Goal: Information Seeking & Learning: Learn about a topic

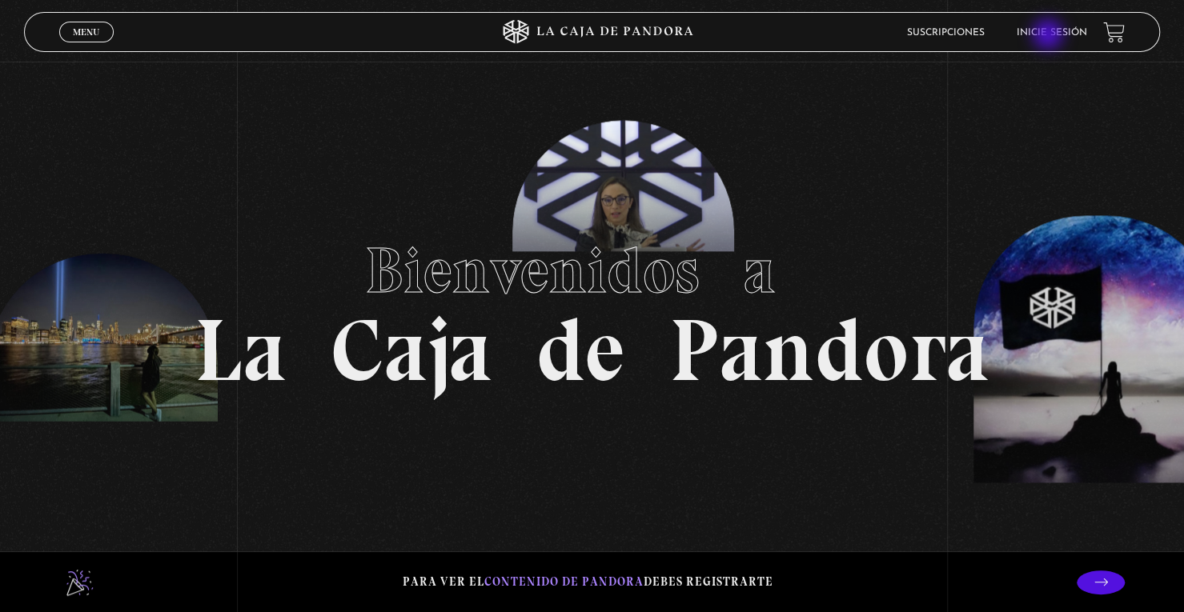
click at [1053, 36] on link "Inicie sesión" at bounding box center [1052, 33] width 70 height 10
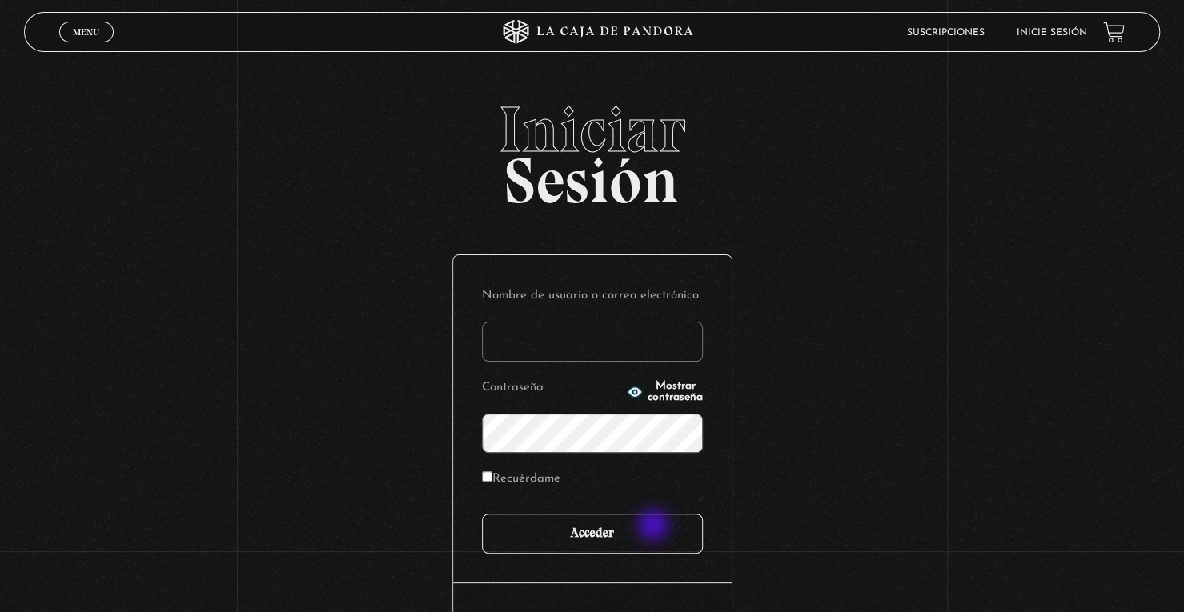
type input "[EMAIL_ADDRESS][DOMAIN_NAME]"
click at [650, 537] on input "Acceder" at bounding box center [592, 534] width 221 height 40
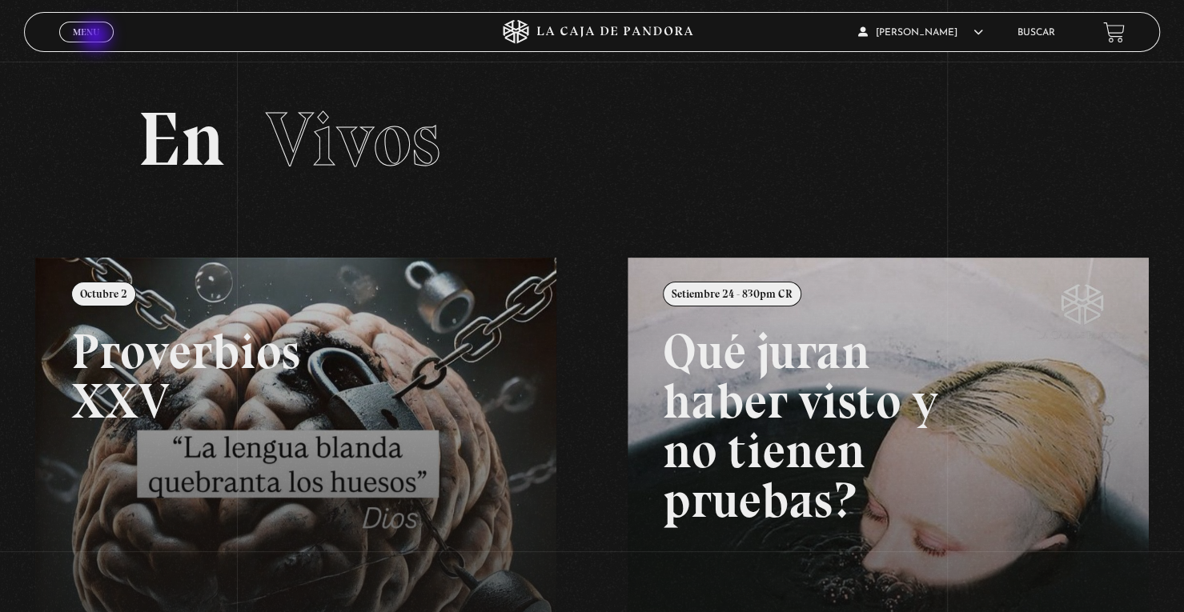
click at [97, 37] on span "Menu" at bounding box center [86, 32] width 26 height 10
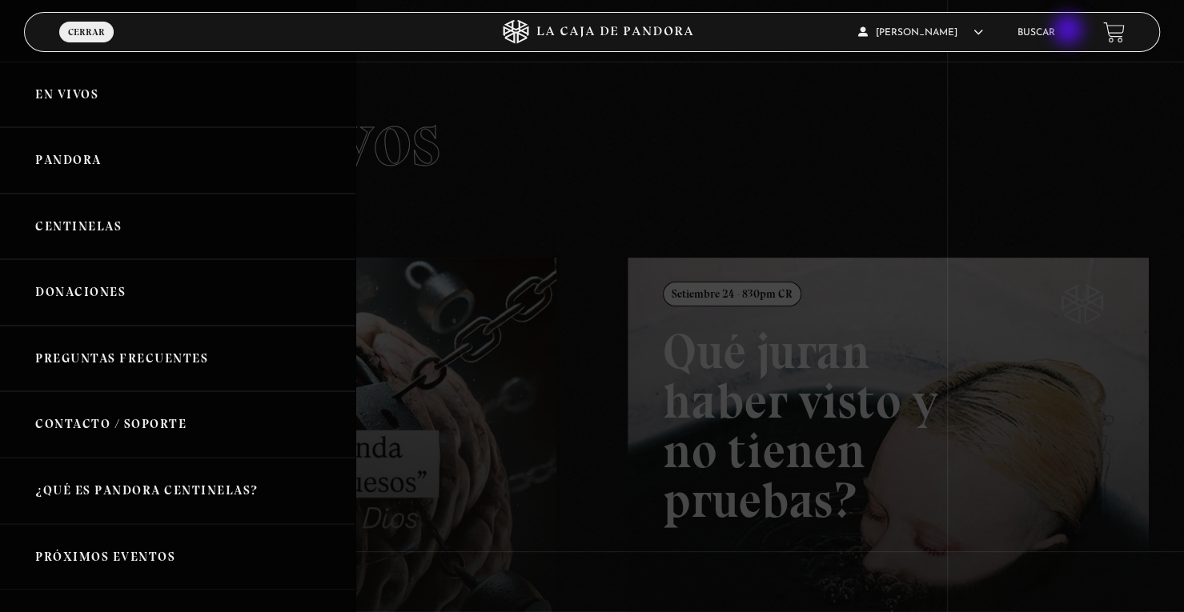
click at [1069, 31] on ul "Buscar" at bounding box center [1052, 32] width 70 height 25
click at [1055, 34] on link "Buscar" at bounding box center [1036, 33] width 38 height 10
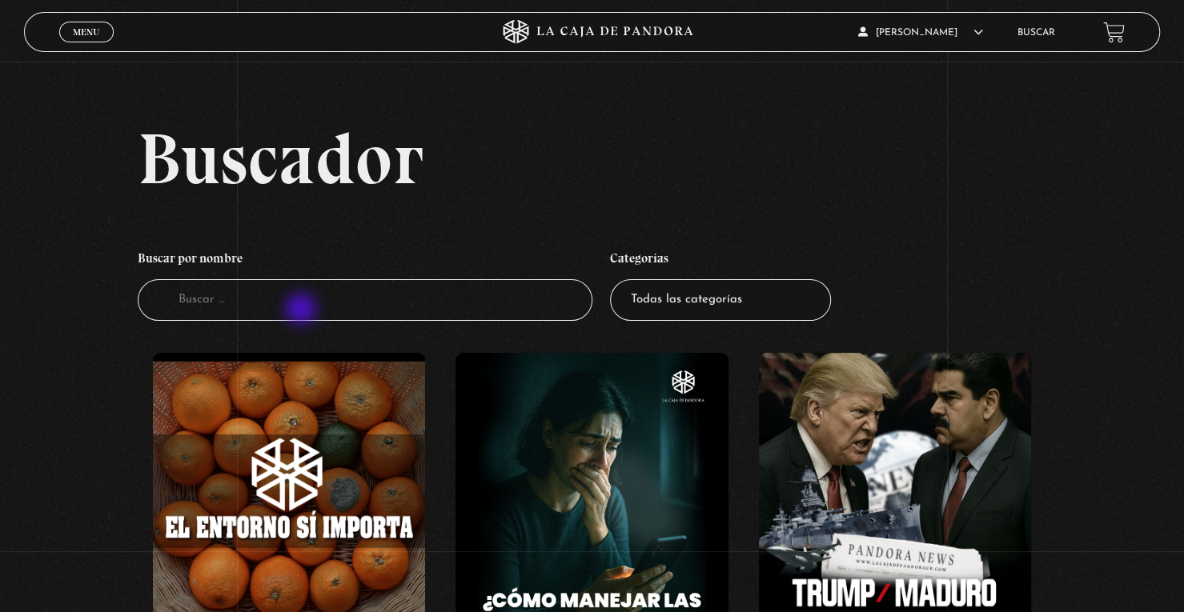
click at [303, 311] on input "Buscador" at bounding box center [365, 300] width 455 height 42
type input "nodrizas"
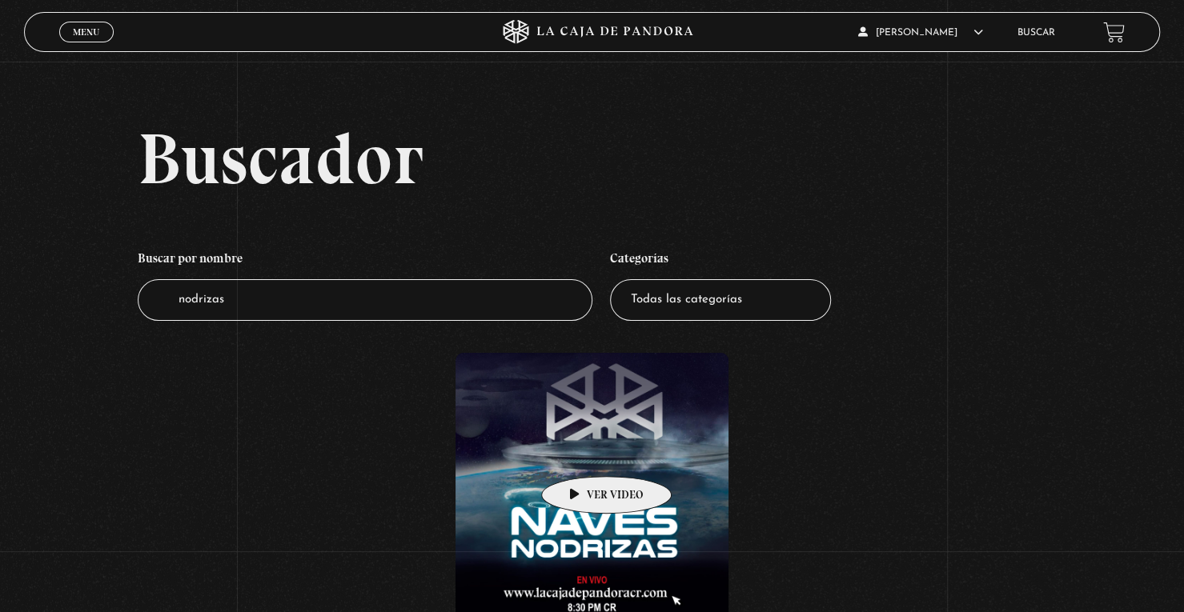
click at [581, 450] on figure at bounding box center [591, 489] width 273 height 273
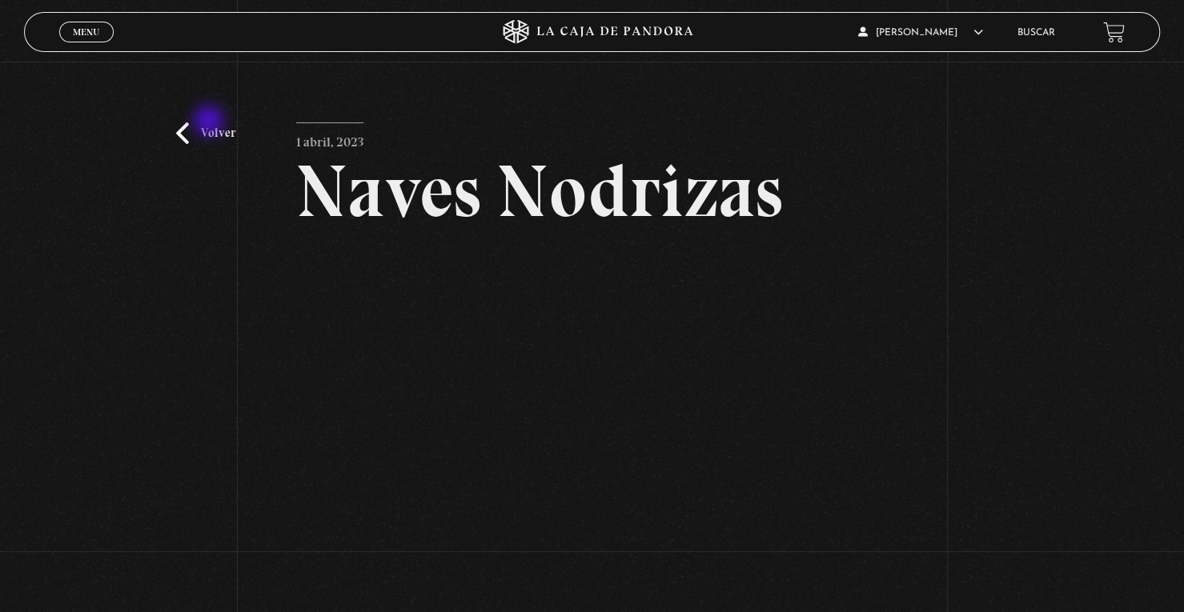
click at [194, 138] on link "Volver" at bounding box center [205, 133] width 59 height 22
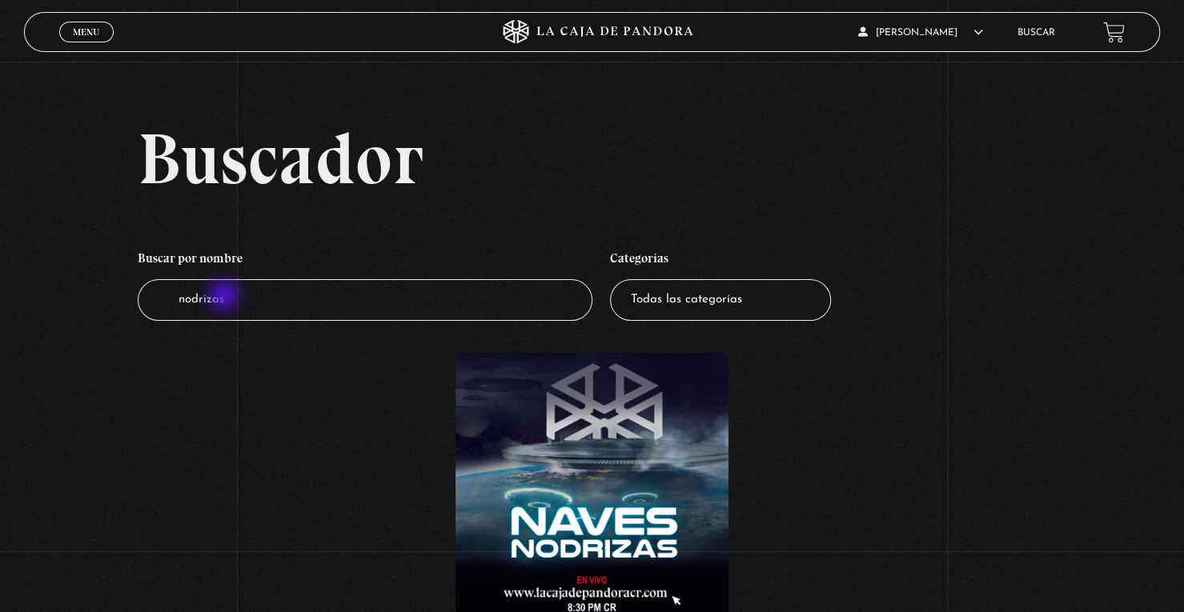
click at [226, 297] on input "nodrizas" at bounding box center [365, 300] width 455 height 42
drag, startPoint x: 384, startPoint y: 301, endPoint x: 101, endPoint y: 293, distance: 283.5
click at [101, 293] on div "Buscador Buscar por nombre Buscador nodrizas Categorías Todas las categorías 11…" at bounding box center [592, 406] width 1184 height 568
type input "ovnis"
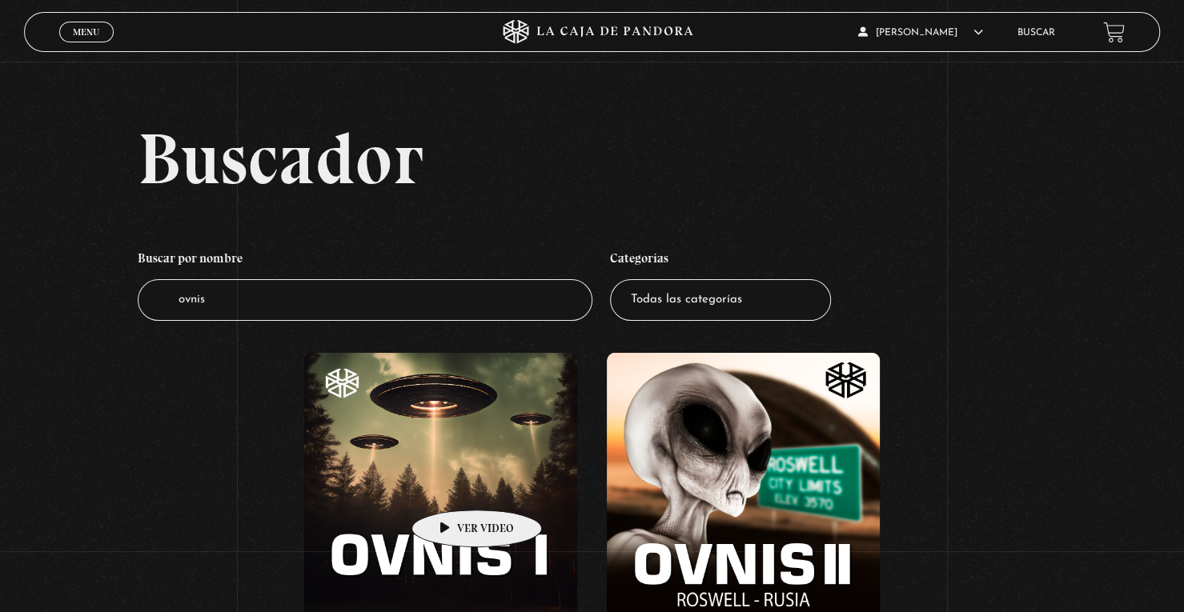
click at [451, 486] on figure at bounding box center [440, 489] width 273 height 273
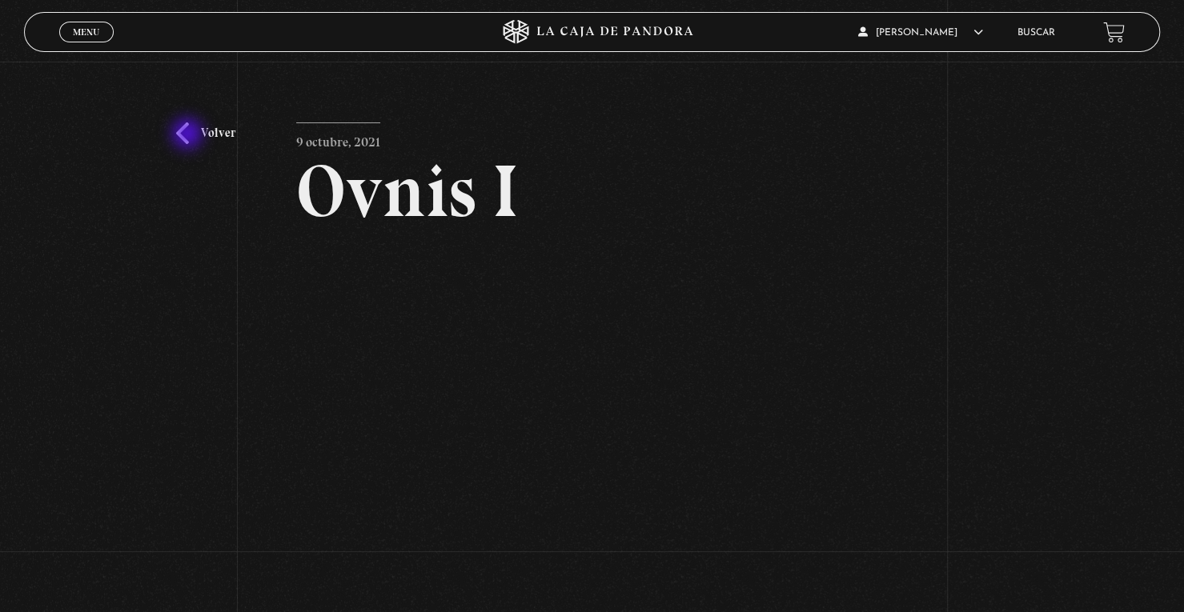
click at [189, 135] on link "Volver" at bounding box center [205, 133] width 59 height 22
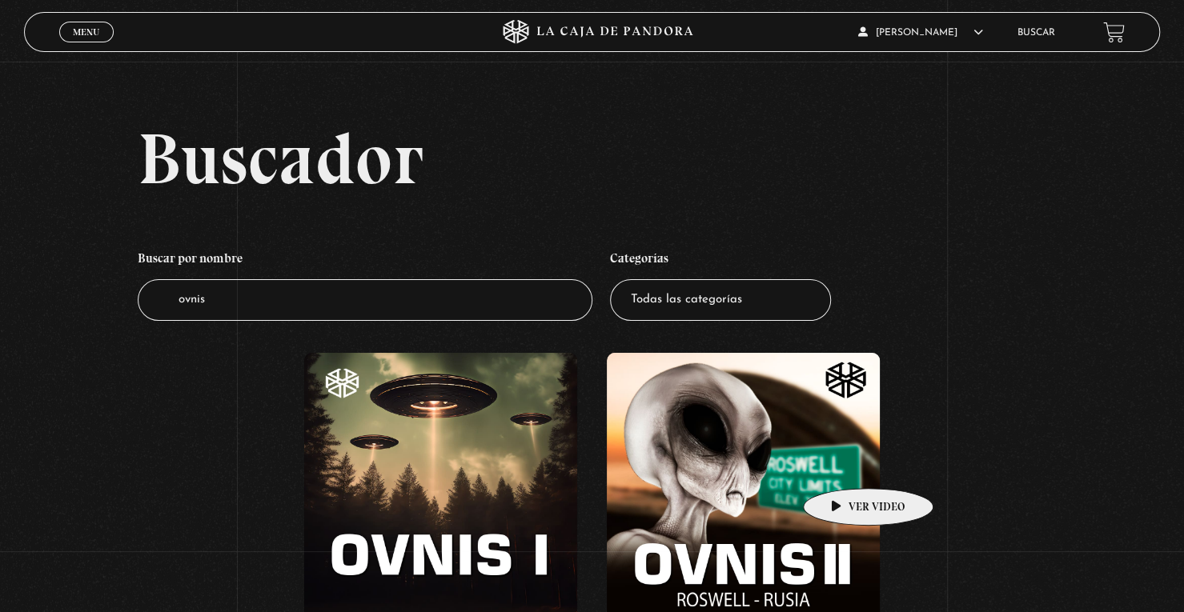
click at [842, 465] on figure at bounding box center [743, 489] width 273 height 273
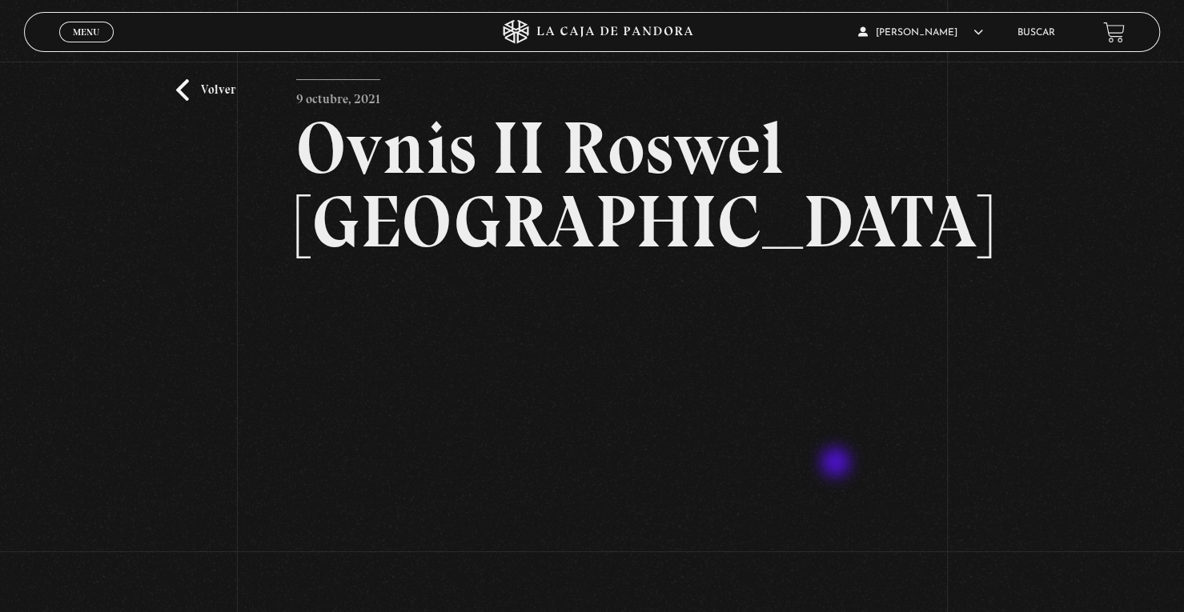
scroll to position [80, 0]
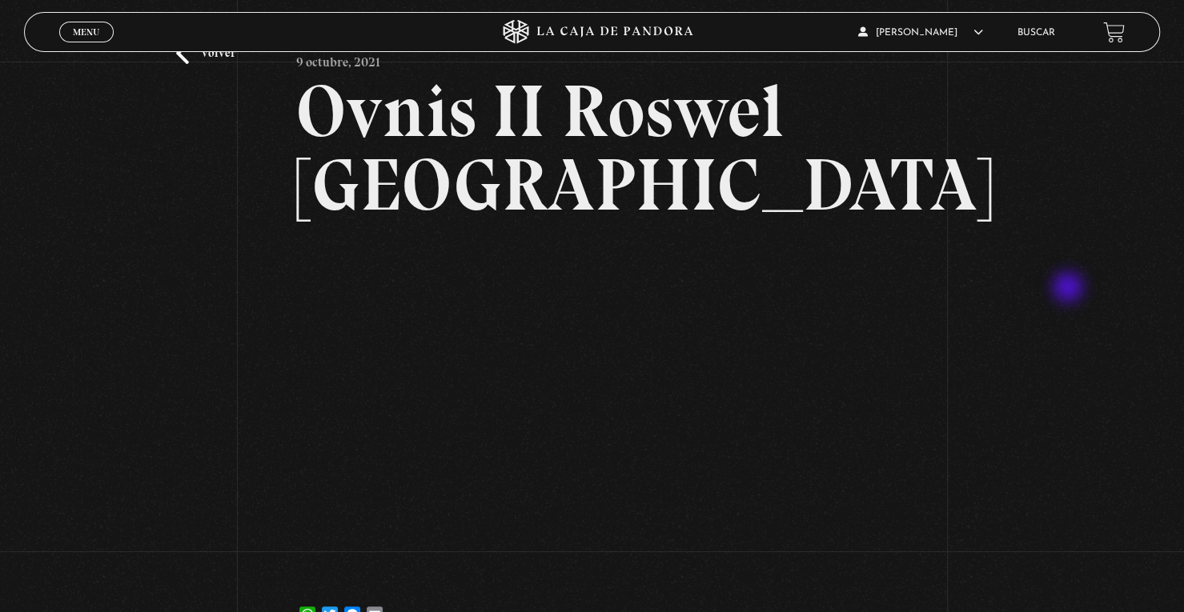
click at [1071, 289] on div "Volver [DATE] Ovnis II Roswel [GEOGRAPHIC_DATA] WhatsApp Twitter Messenger Email" at bounding box center [592, 317] width 1184 height 671
click at [186, 58] on link "Volver" at bounding box center [205, 53] width 59 height 22
